Goal: Task Accomplishment & Management: Manage account settings

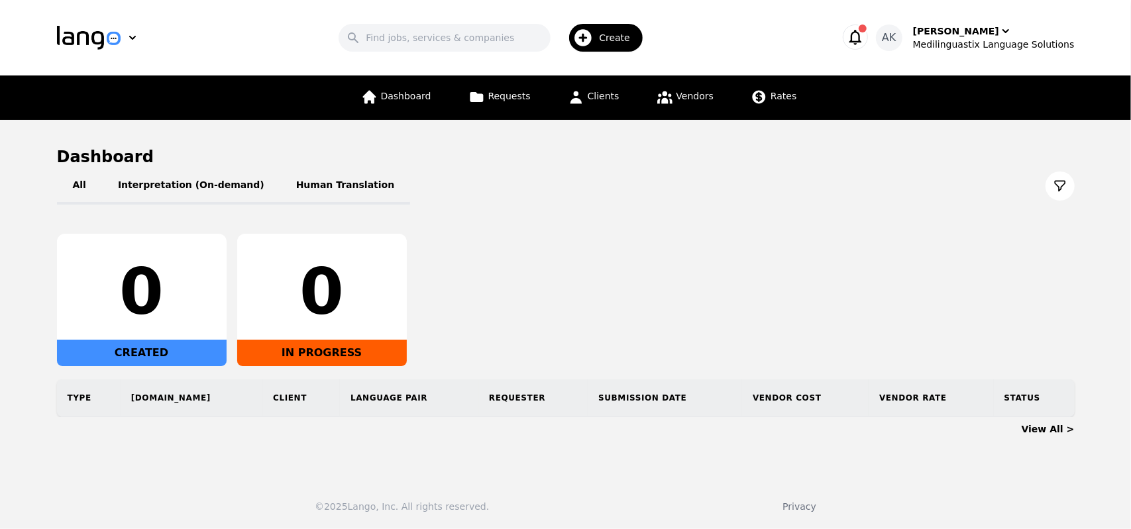
click at [861, 38] on icon "button" at bounding box center [855, 37] width 13 height 15
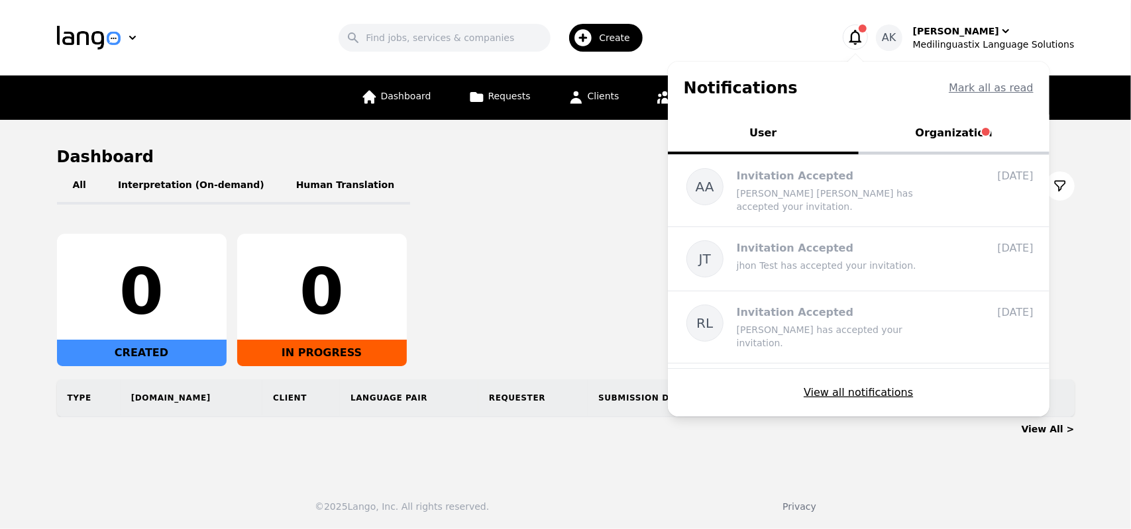
click at [961, 142] on button "Organization" at bounding box center [954, 135] width 191 height 40
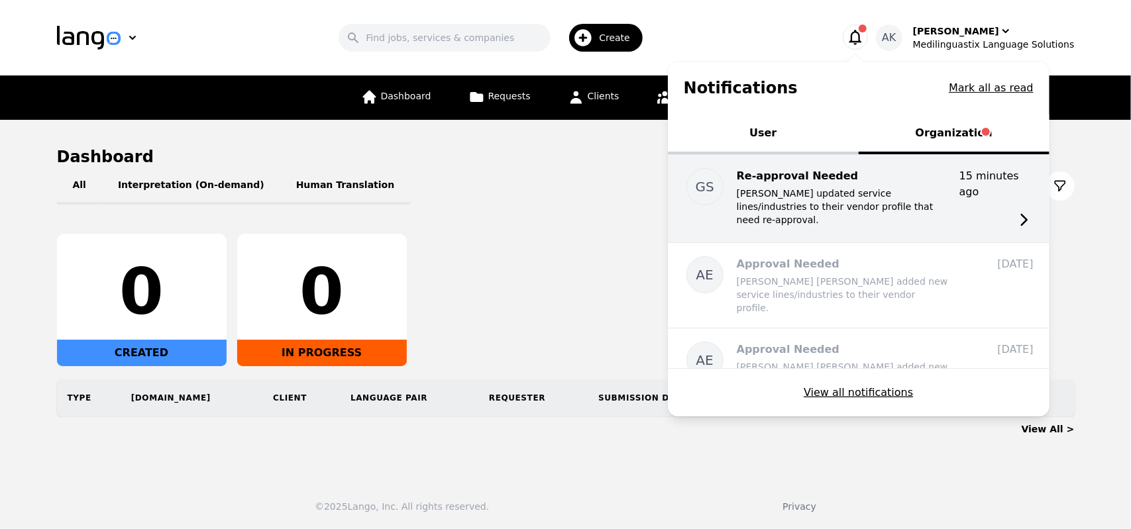
click at [916, 206] on p "Georges Andre Saget updated service lines/industries to their vendor profile th…" at bounding box center [843, 207] width 212 height 40
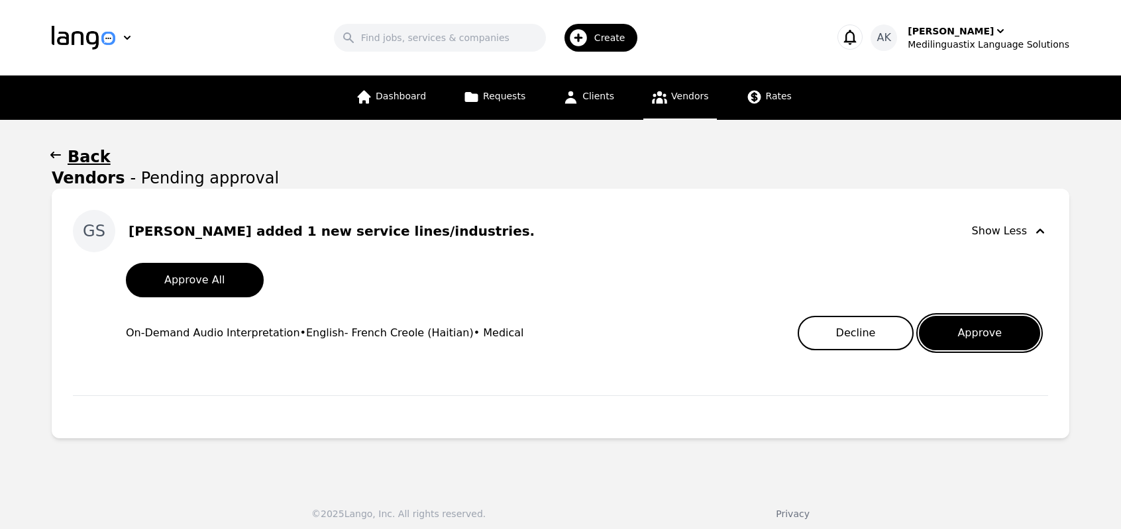
drag, startPoint x: 970, startPoint y: 334, endPoint x: 820, endPoint y: 210, distance: 194.9
click at [820, 210] on div "GS Georges Andre Saget added 1 new service lines/industries. Show Less Approve …" at bounding box center [560, 284] width 975 height 148
click at [659, 103] on icon at bounding box center [659, 97] width 15 height 13
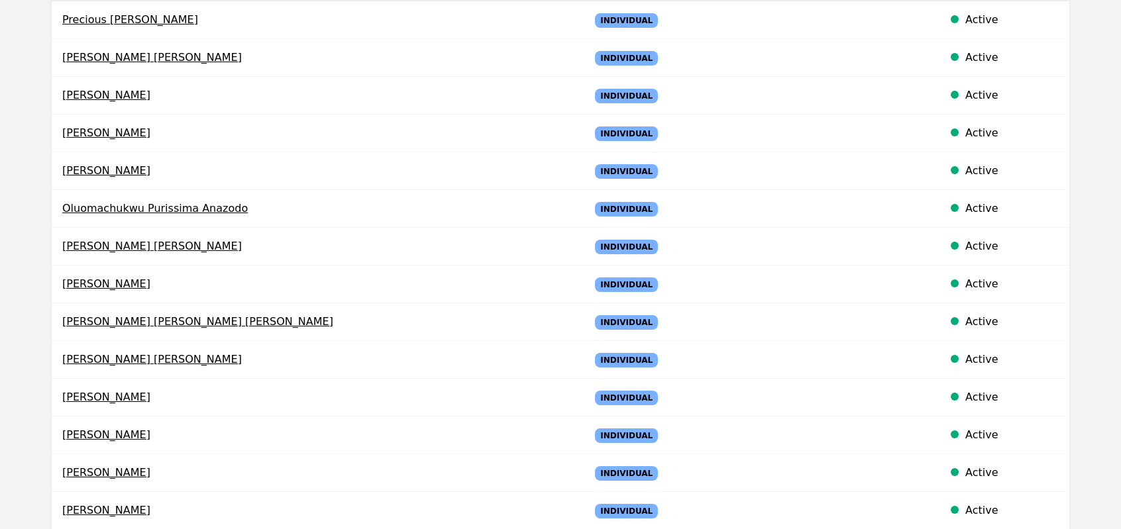
scroll to position [345, 0]
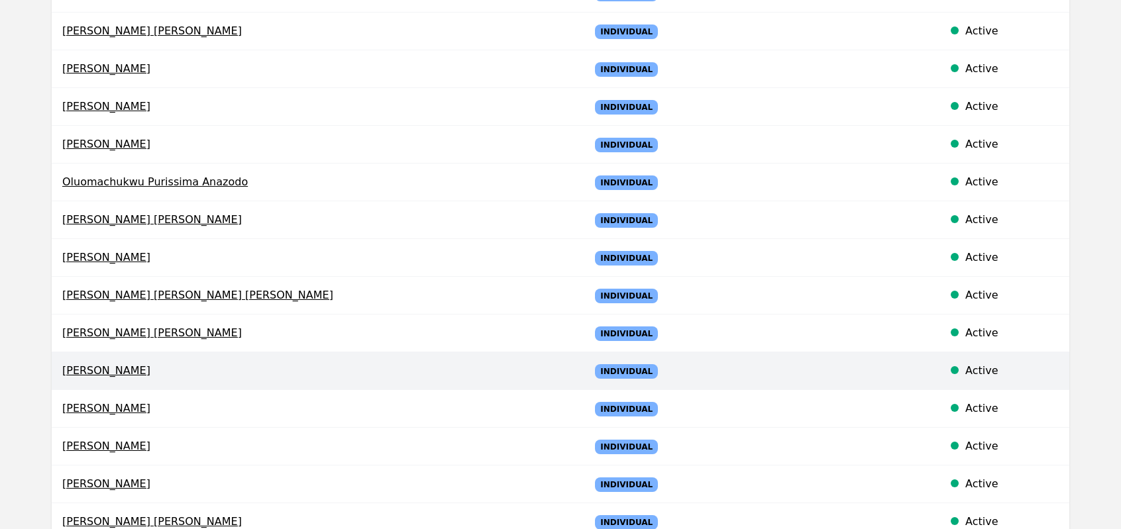
click at [110, 365] on span "Georges Andre Saget" at bounding box center [315, 371] width 506 height 16
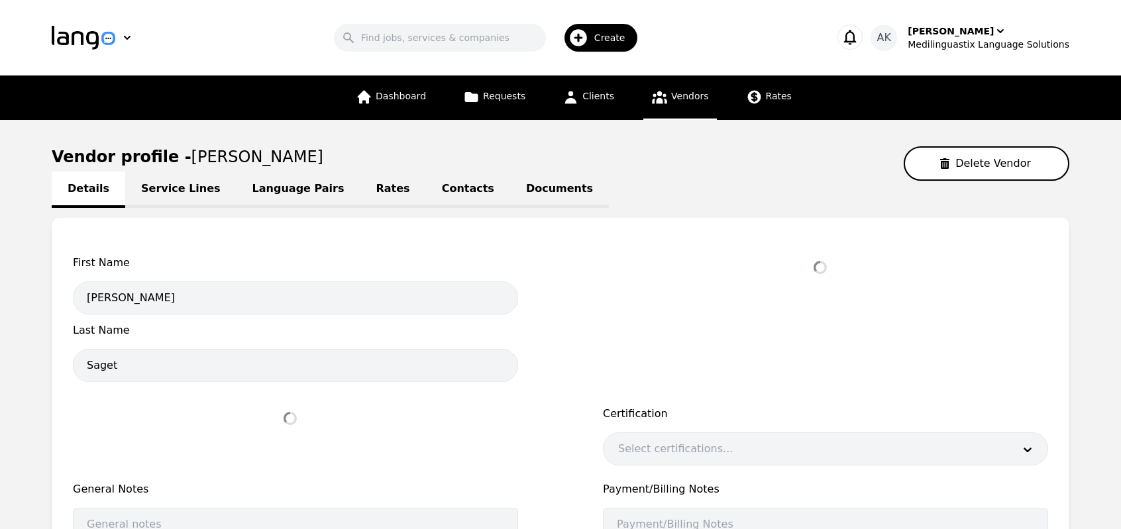
select select "active"
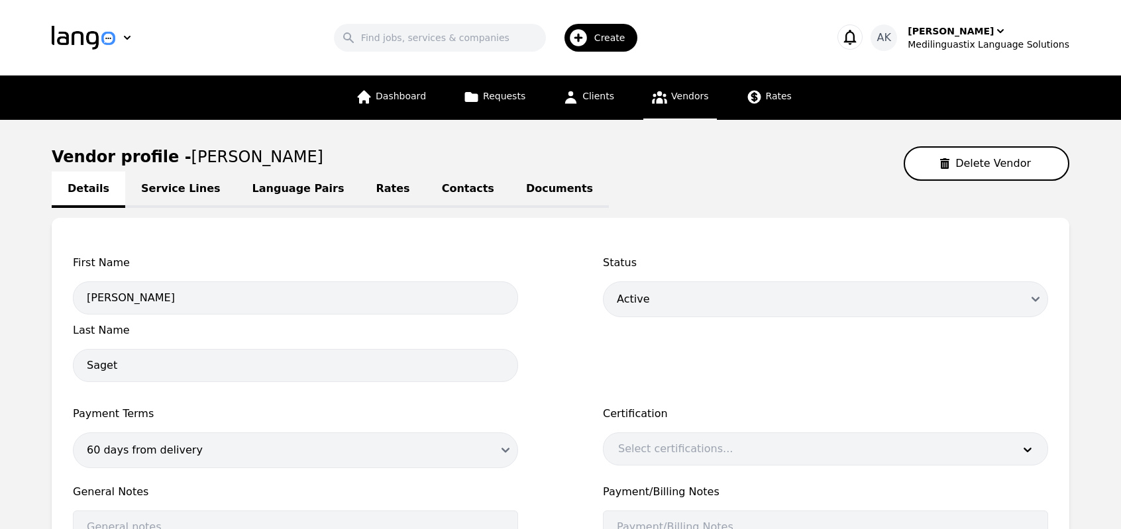
click at [284, 190] on link "Language Pairs" at bounding box center [299, 190] width 124 height 36
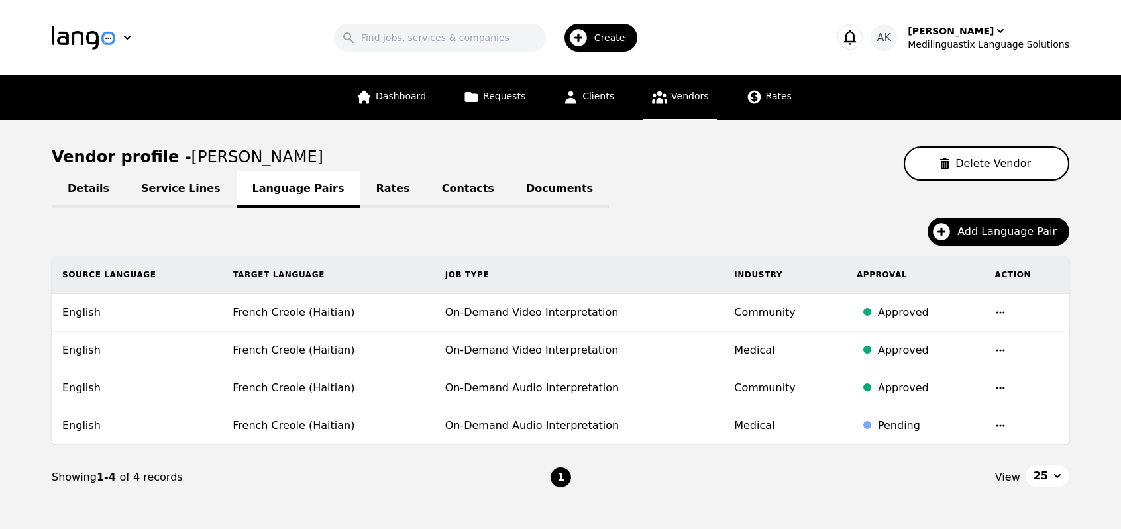
click at [676, 91] on span "Vendors" at bounding box center [689, 96] width 37 height 11
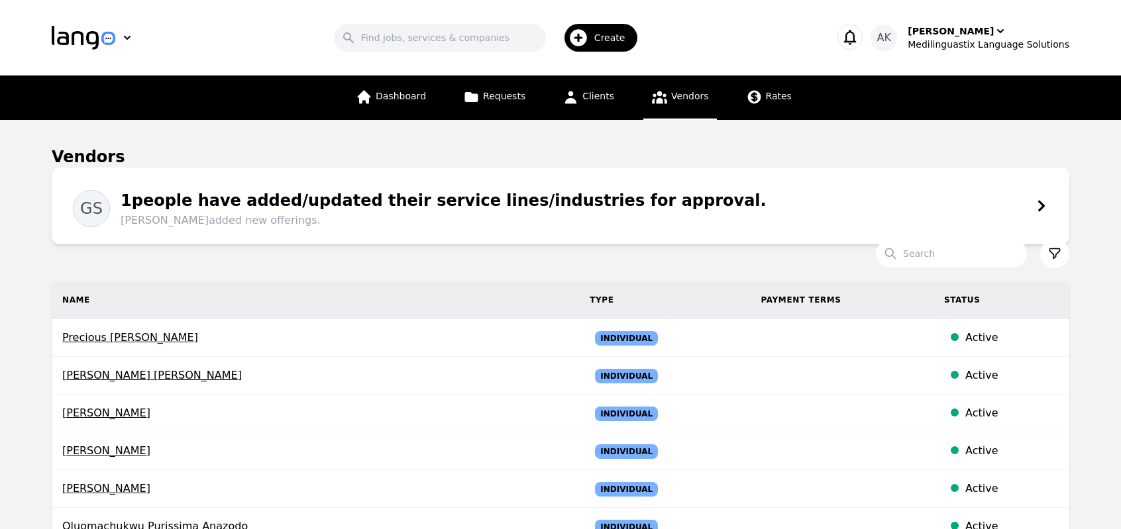
click at [319, 191] on div "1 people have added/updated their service lines/industries for approval. George…" at bounding box center [438, 209] width 657 height 40
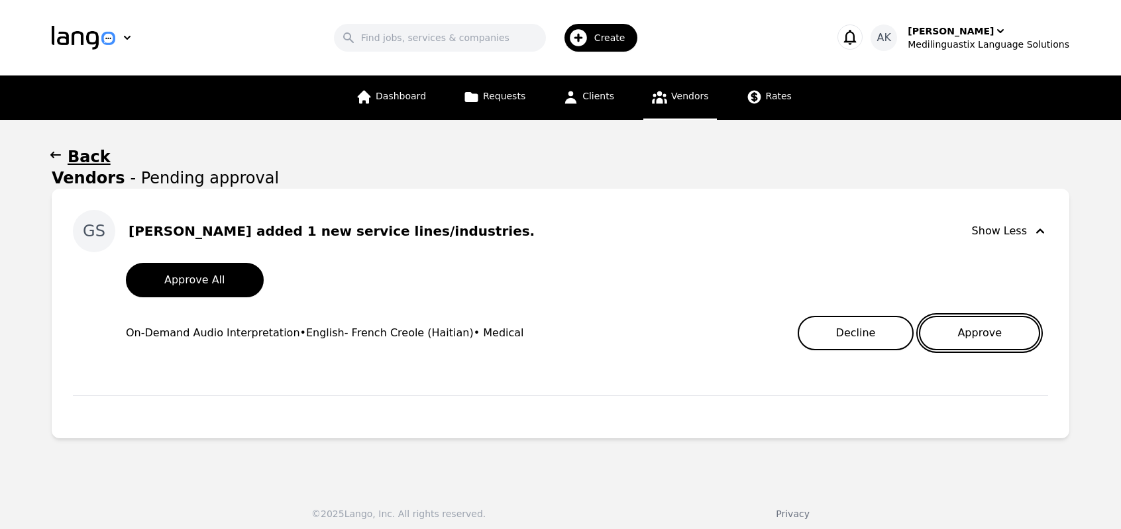
click at [975, 331] on button "Approve" at bounding box center [979, 333] width 121 height 34
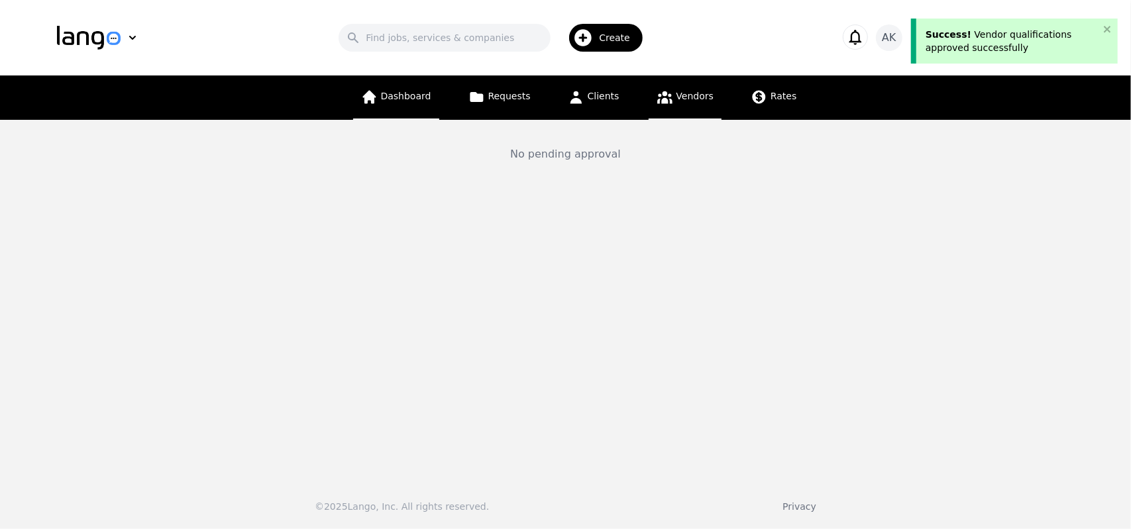
click at [407, 101] on span "Dashboard" at bounding box center [406, 96] width 50 height 11
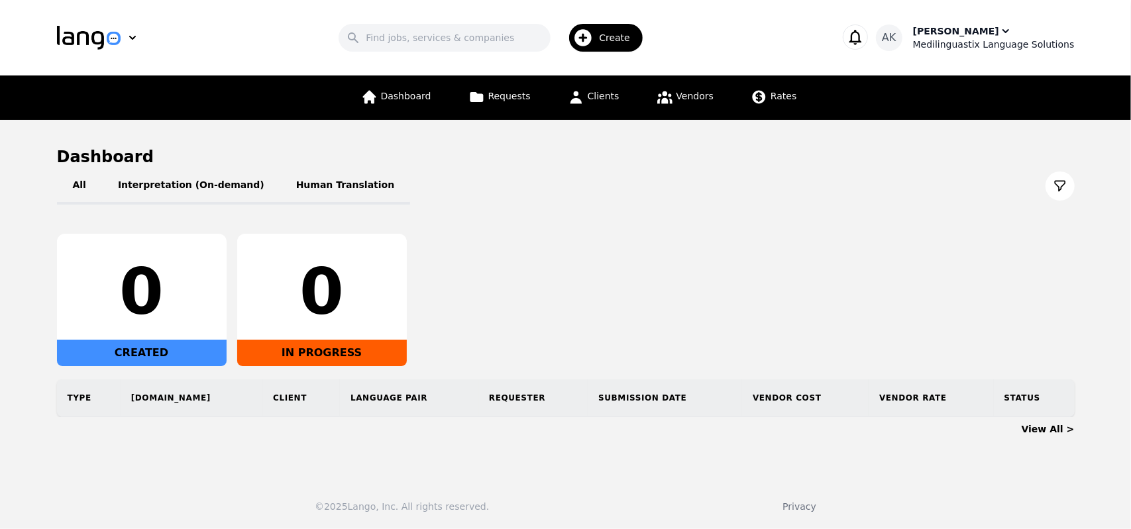
click at [970, 38] on div "Medilinguastix Language Solutions" at bounding box center [994, 44] width 162 height 13
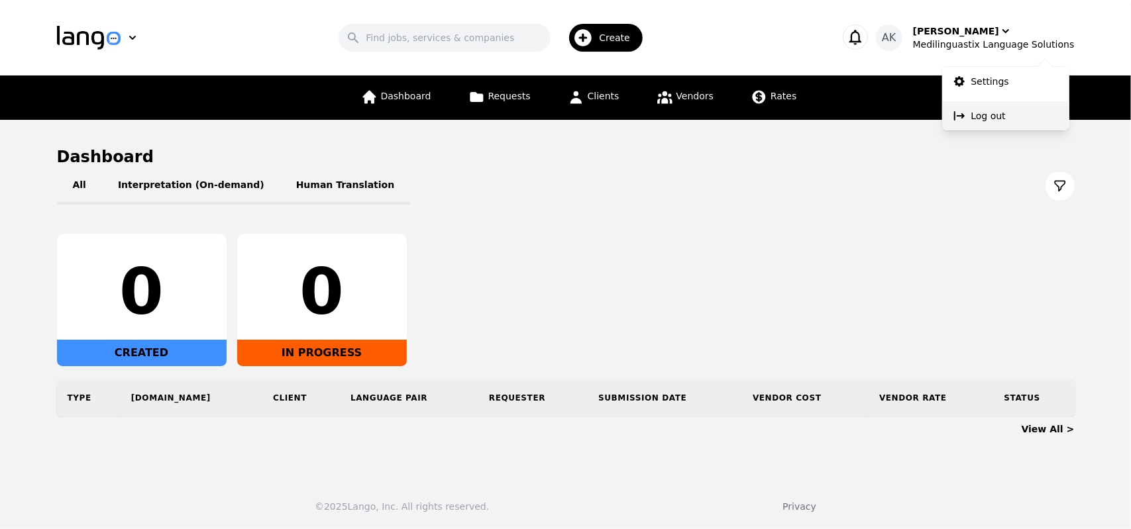
click at [973, 113] on p "Log out" at bounding box center [988, 115] width 34 height 13
